Goal: Task Accomplishment & Management: Complete application form

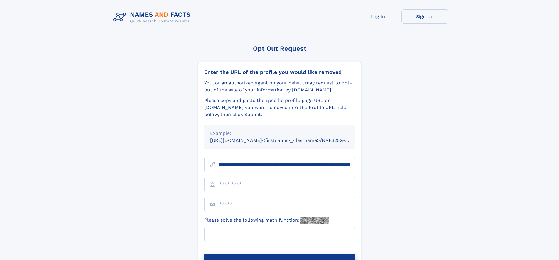
scroll to position [0, 76]
type input "**********"
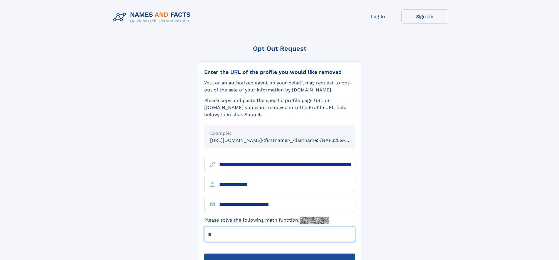
type input "**"
click at [279, 254] on button "Submit Opt Out Request" at bounding box center [279, 263] width 151 height 19
